Goal: Submit feedback/report problem: Submit feedback/report problem

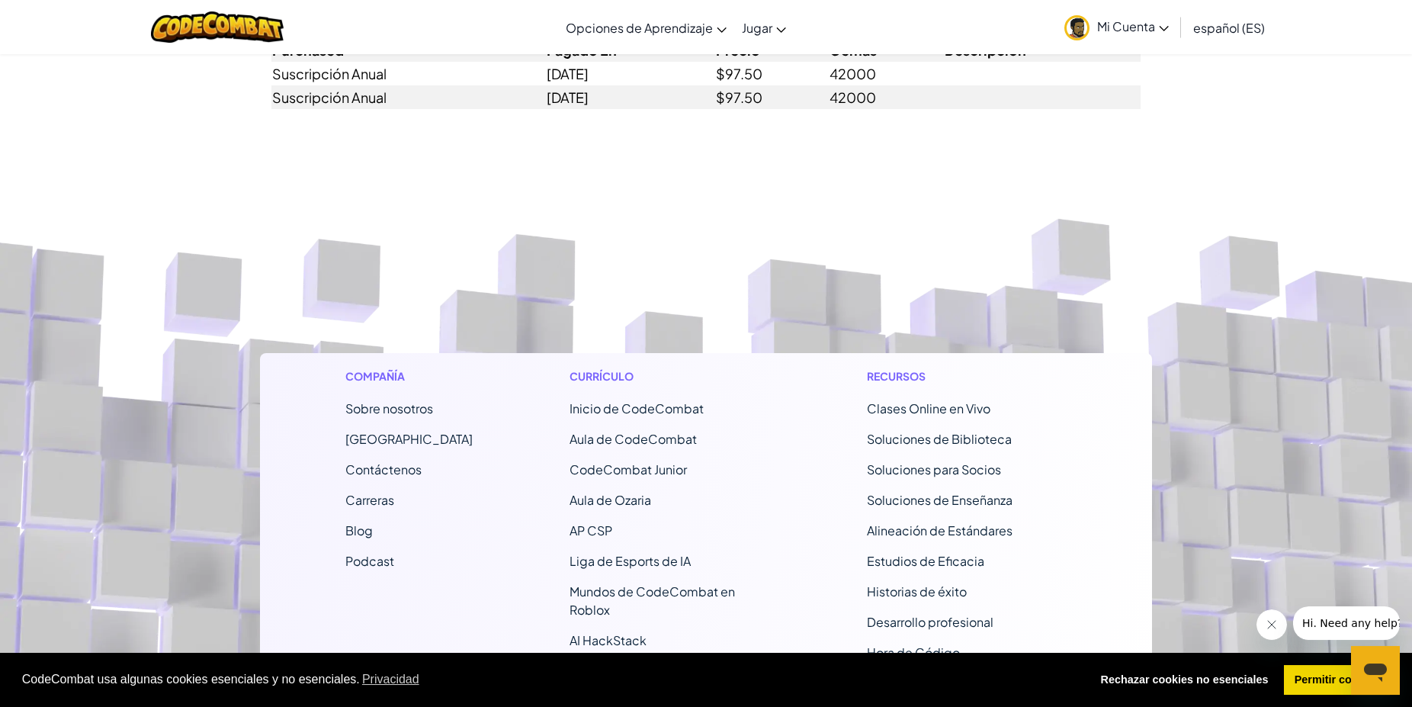
scroll to position [233, 0]
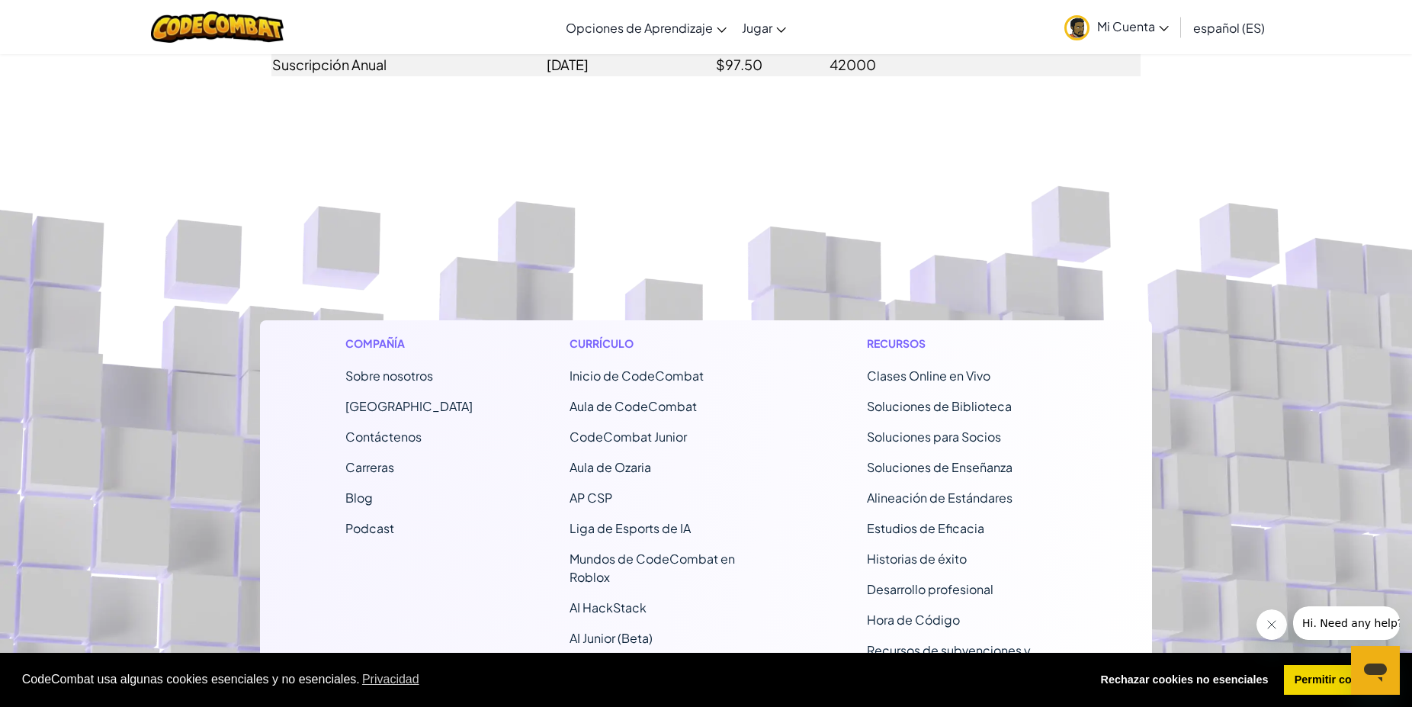
click at [378, 437] on span "Contáctenos" at bounding box center [383, 437] width 76 height 16
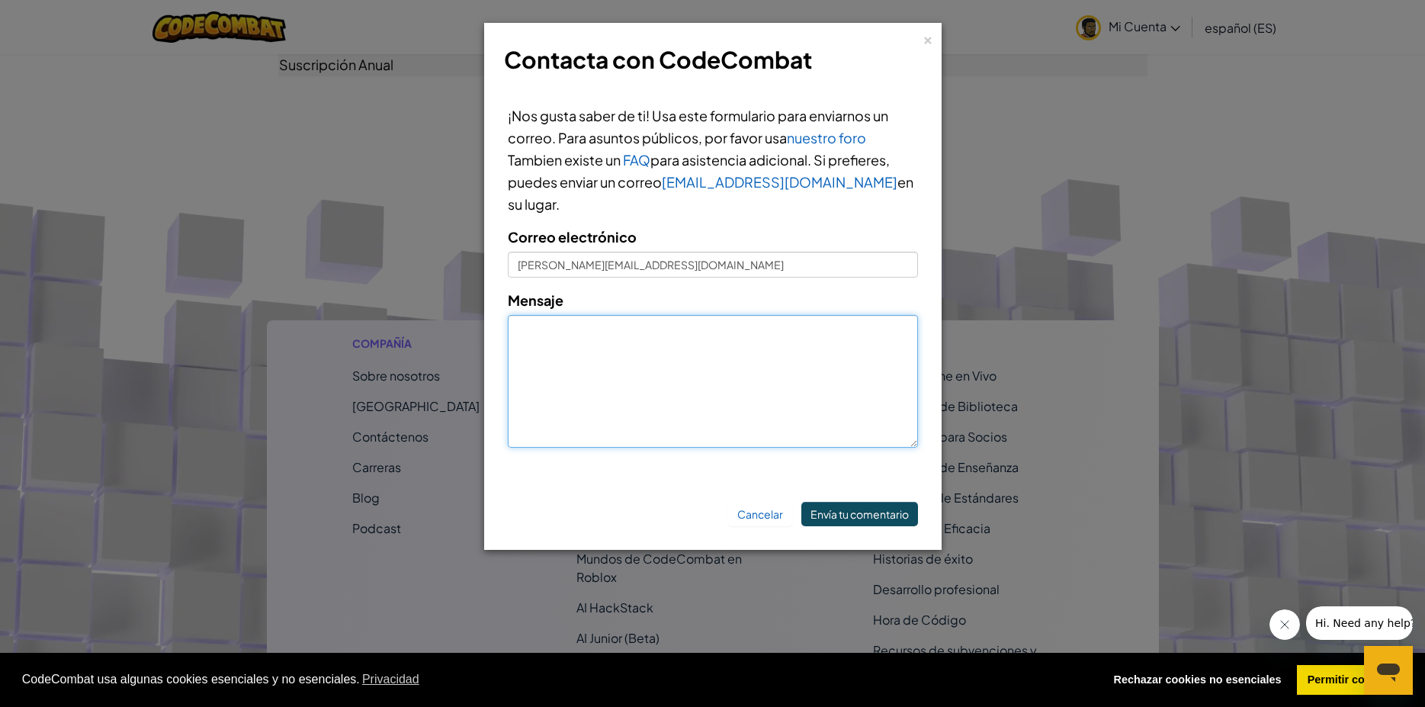
click at [579, 352] on textarea "Mensaje" at bounding box center [713, 381] width 410 height 133
type textarea "H"
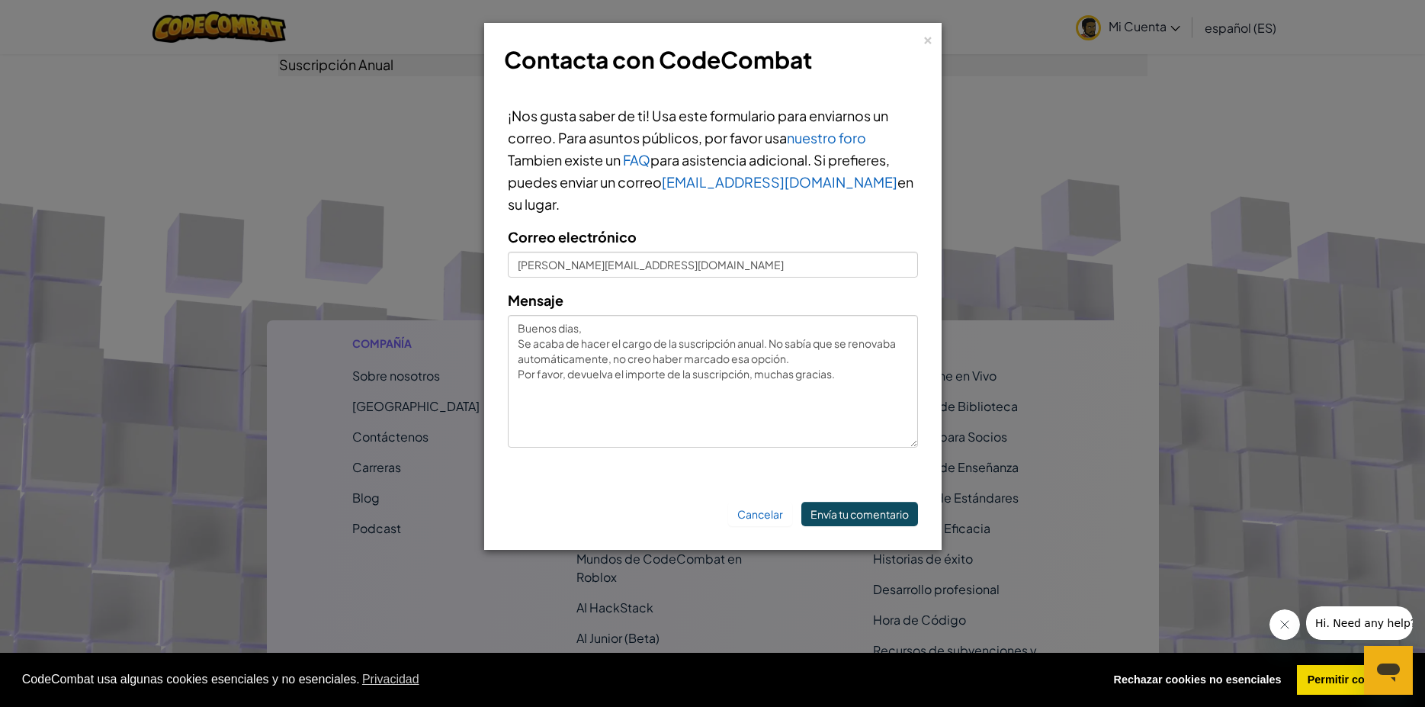
click at [667, 39] on div "× Contacta con CodeCombat" at bounding box center [713, 60] width 441 height 58
drag, startPoint x: 864, startPoint y: 184, endPoint x: 640, endPoint y: 182, distance: 224.2
click at [640, 182] on p "¡Nos gusta saber de ti! Usa este formulario para enviarnos un correo. Para asun…" at bounding box center [713, 159] width 410 height 111
copy p "reo [EMAIL_ADDRESS][DOMAIN_NAME] e"
click at [583, 73] on h3 "Contacta con CodeCombat" at bounding box center [713, 60] width 418 height 34
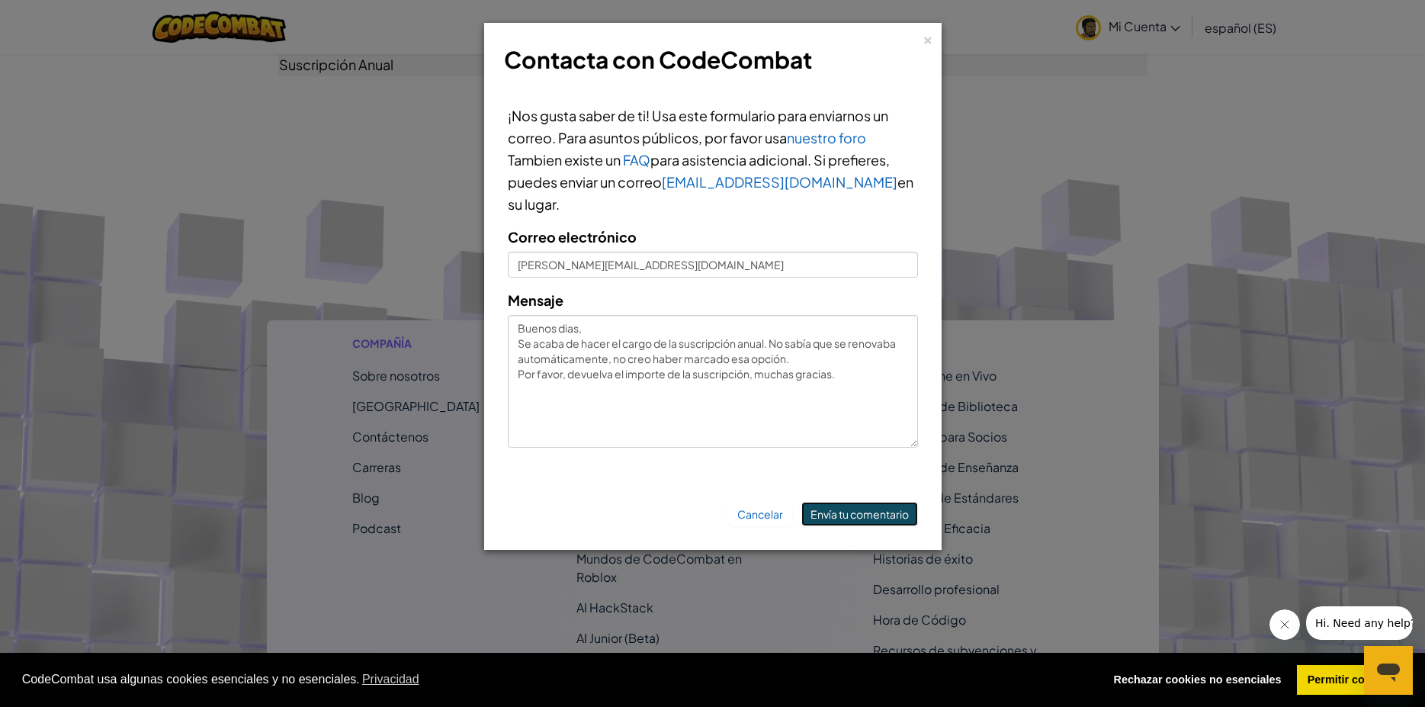
click at [876, 517] on button "Envía tu comentario" at bounding box center [860, 514] width 117 height 24
type textarea "Thanks!"
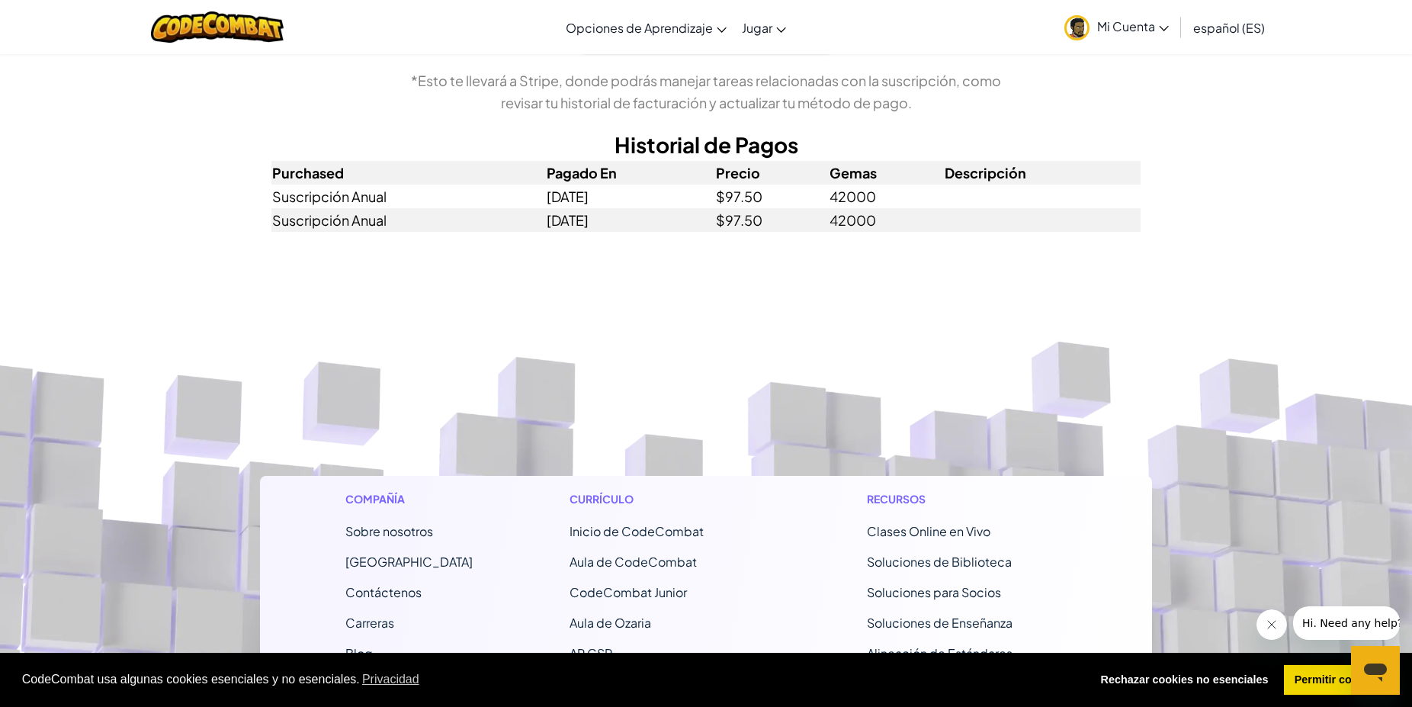
scroll to position [0, 0]
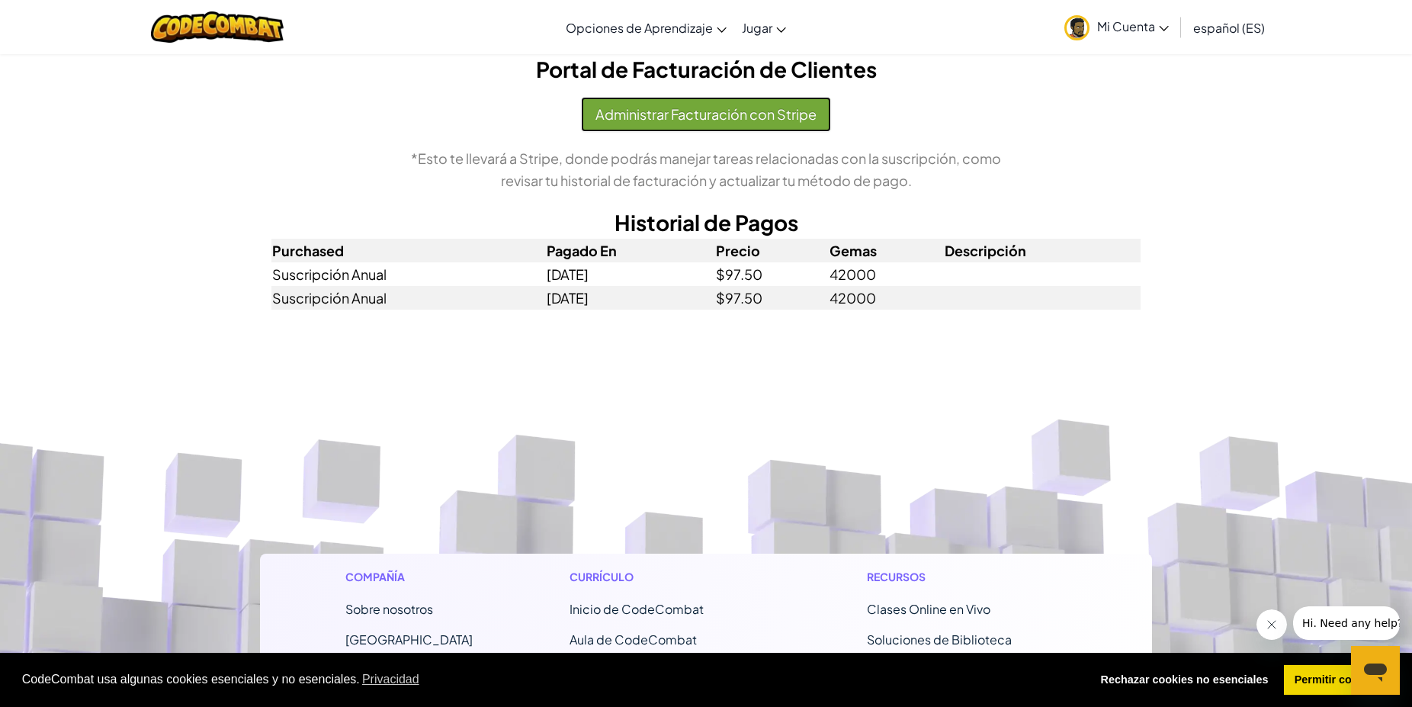
click at [745, 114] on button "Administrar Facturación con Stripe" at bounding box center [706, 114] width 250 height 35
